Goal: Find specific page/section: Find specific page/section

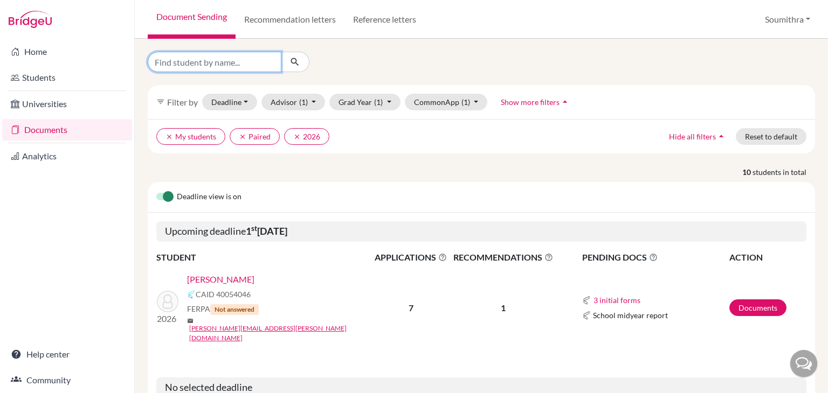
click at [221, 62] on input "Find student by name..." at bounding box center [215, 62] width 134 height 20
type input "[PERSON_NAME]"
click at [291, 60] on icon "submit" at bounding box center [294, 62] width 11 height 11
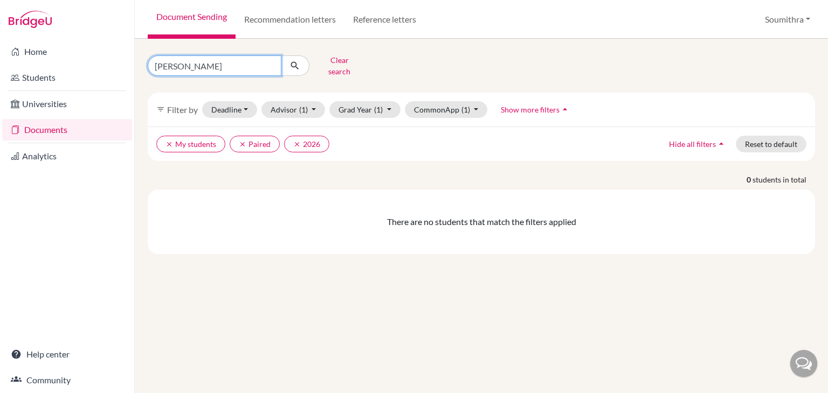
click at [165, 66] on input "[PERSON_NAME]" at bounding box center [215, 66] width 134 height 20
type input "ishaan"
click at [294, 60] on icon "submit" at bounding box center [294, 65] width 11 height 11
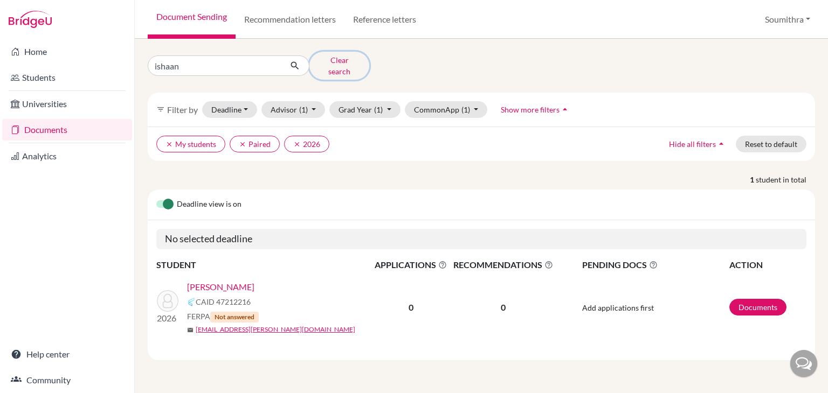
click at [328, 64] on button "Clear search" at bounding box center [339, 66] width 60 height 28
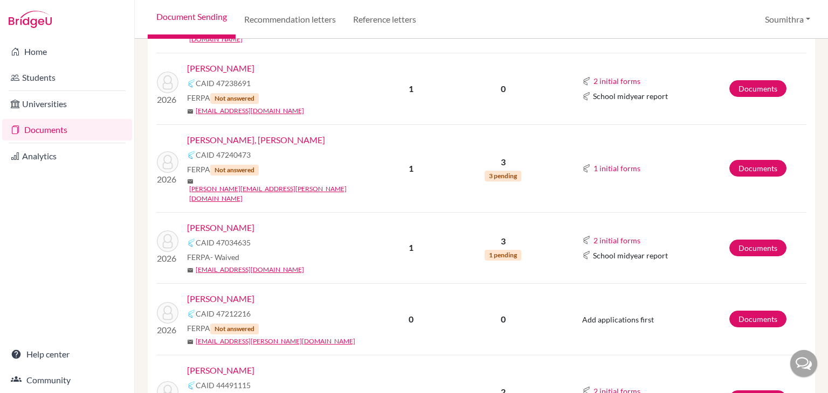
scroll to position [705, 0]
